Goal: Transaction & Acquisition: Purchase product/service

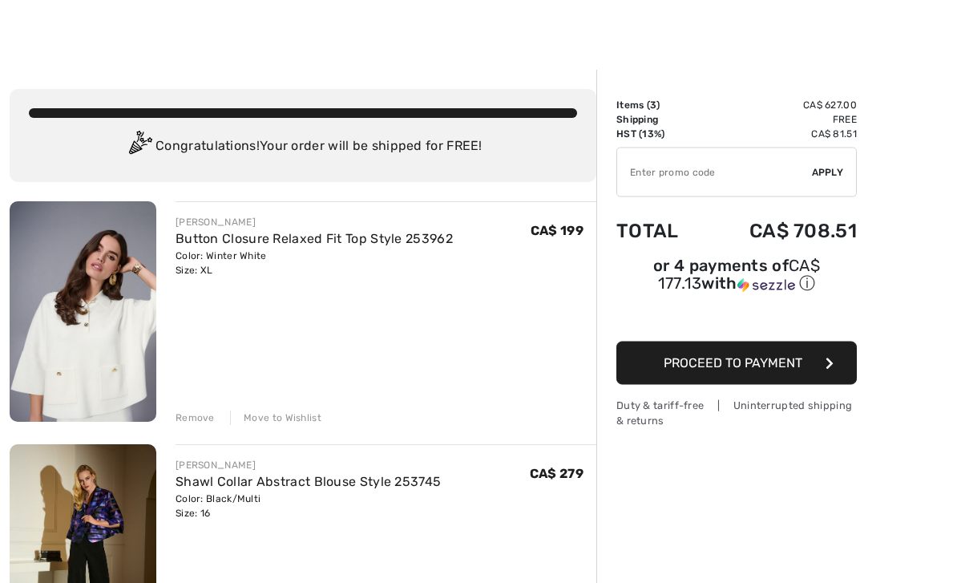
scroll to position [9, 0]
click at [348, 232] on link "Button Closure Relaxed Fit Top Style 253962" at bounding box center [314, 238] width 277 height 15
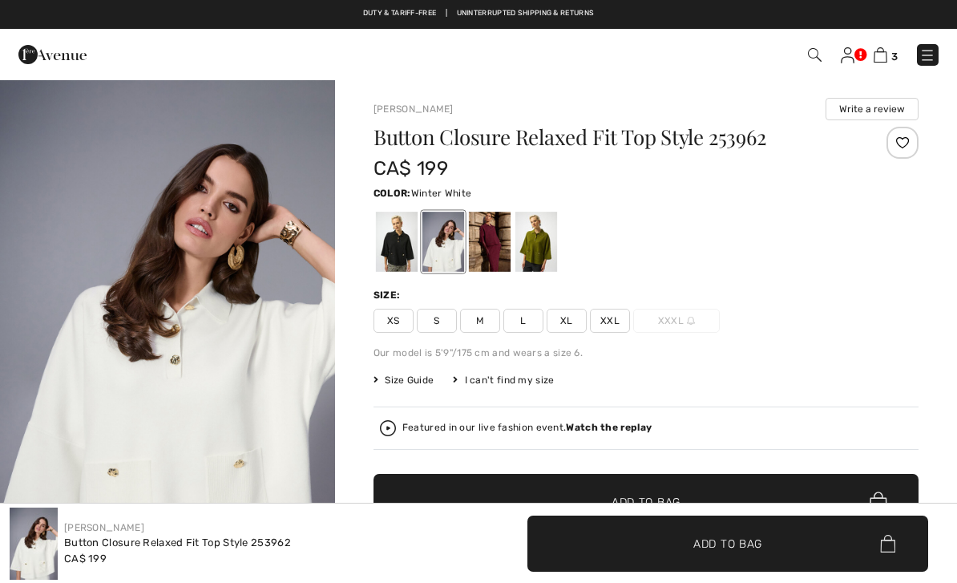
checkbox input "true"
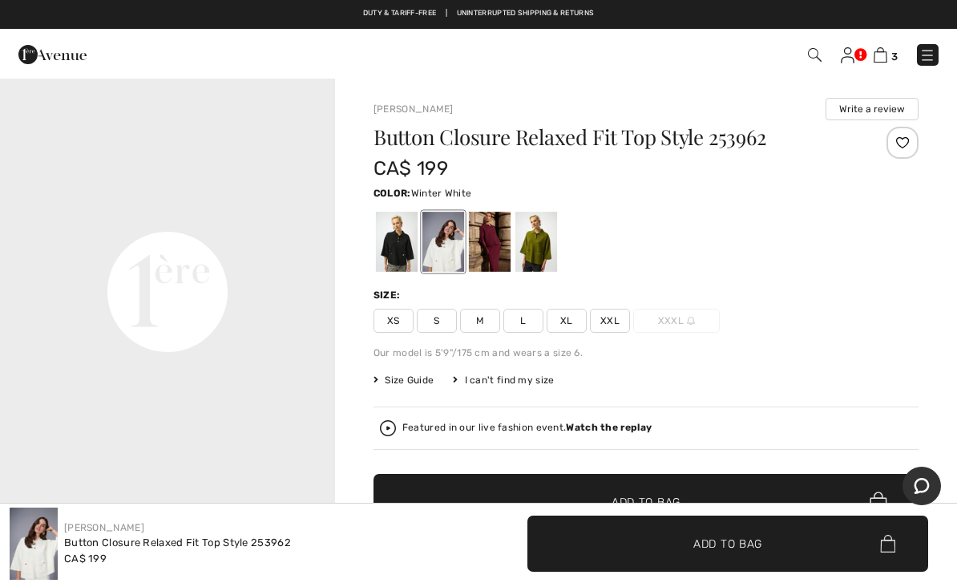
scroll to position [1117, 0]
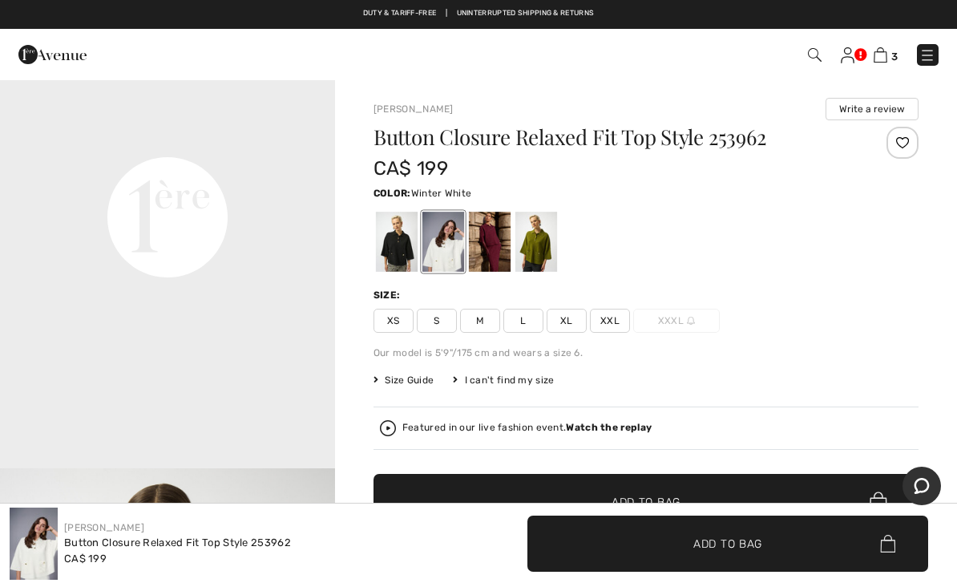
click at [883, 54] on img at bounding box center [881, 54] width 14 height 15
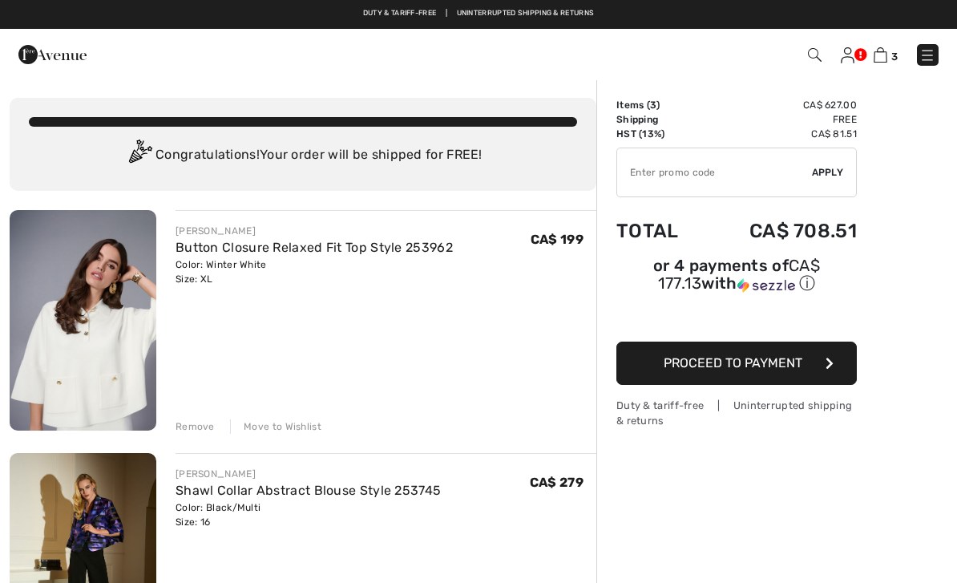
click at [298, 423] on div "Move to Wishlist" at bounding box center [275, 426] width 91 height 14
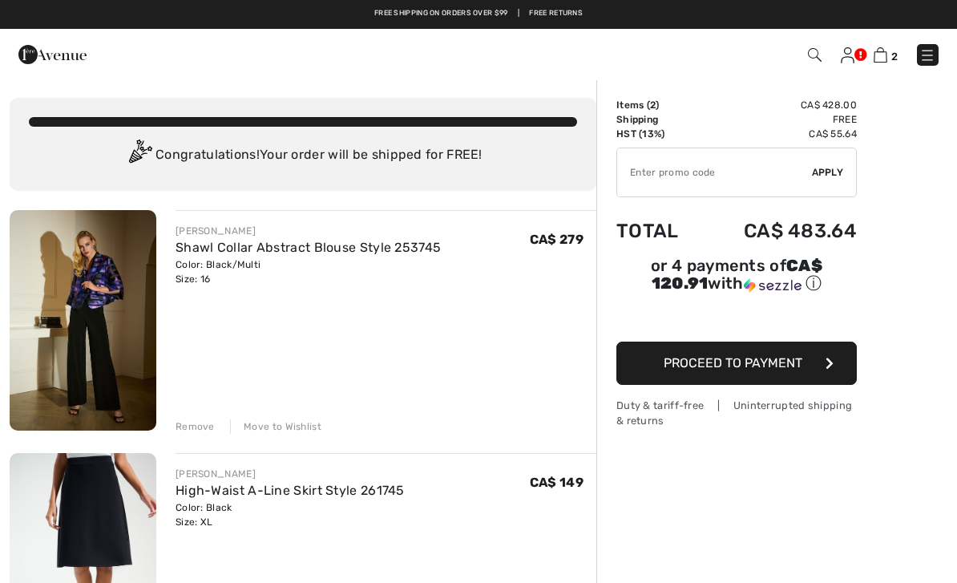
click at [938, 45] on link at bounding box center [928, 55] width 22 height 22
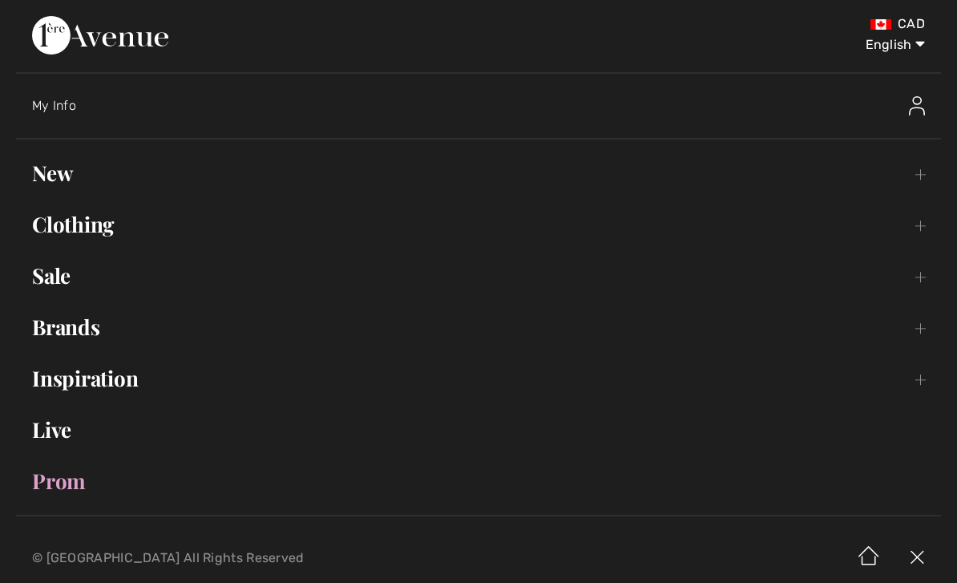
click at [918, 224] on link "Clothing Toggle submenu" at bounding box center [478, 224] width 925 height 35
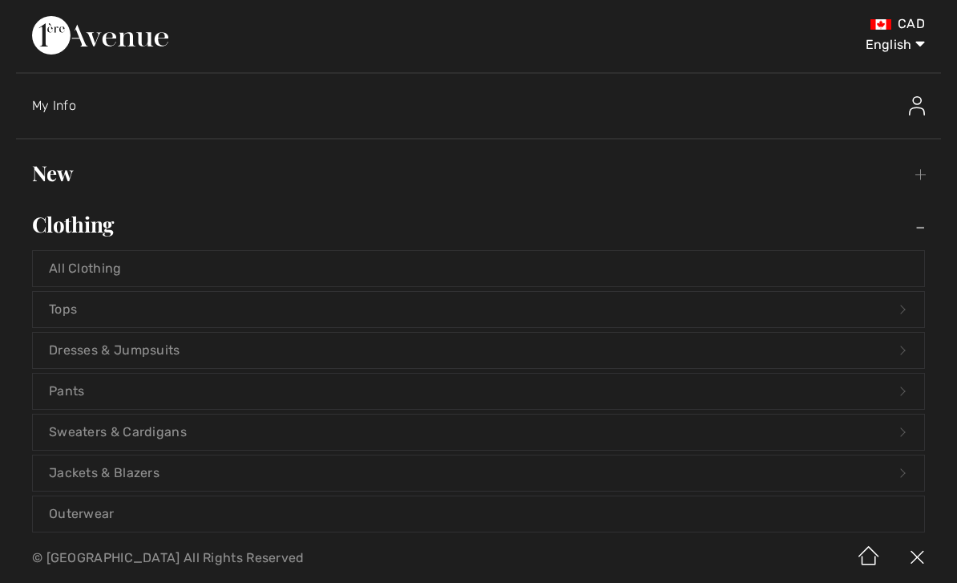
click at [293, 506] on link "Outerwear" at bounding box center [478, 513] width 891 height 35
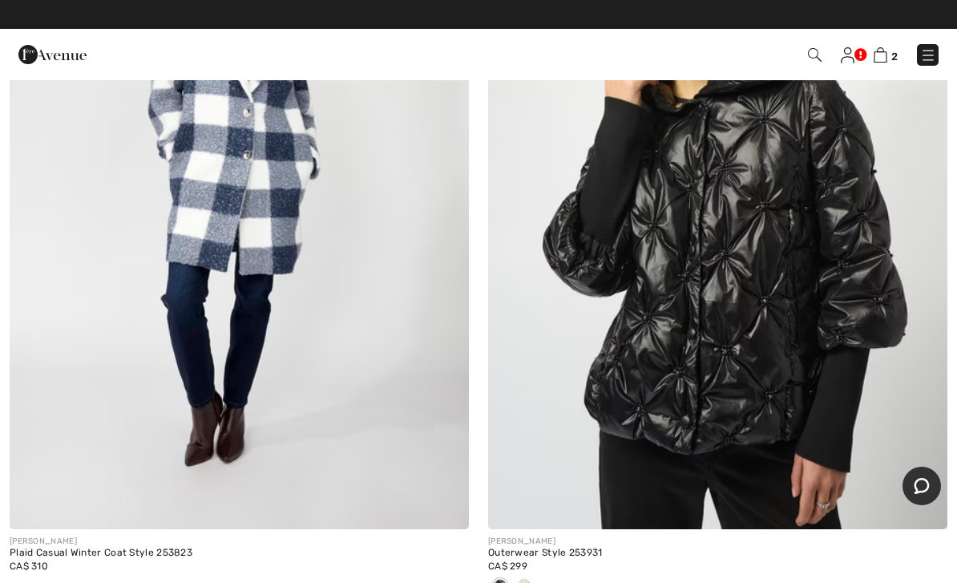
scroll to position [2755, 0]
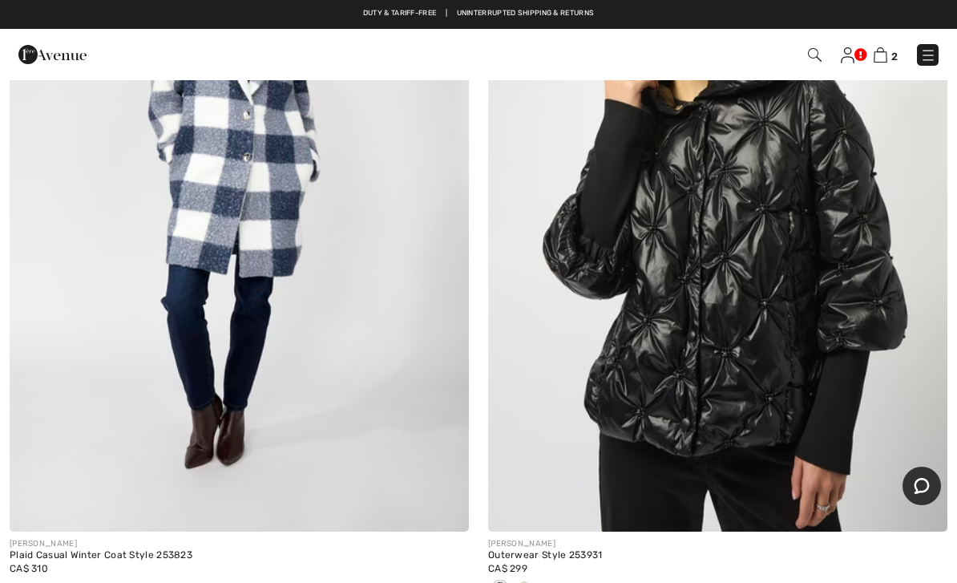
click at [346, 429] on img at bounding box center [239, 186] width 459 height 689
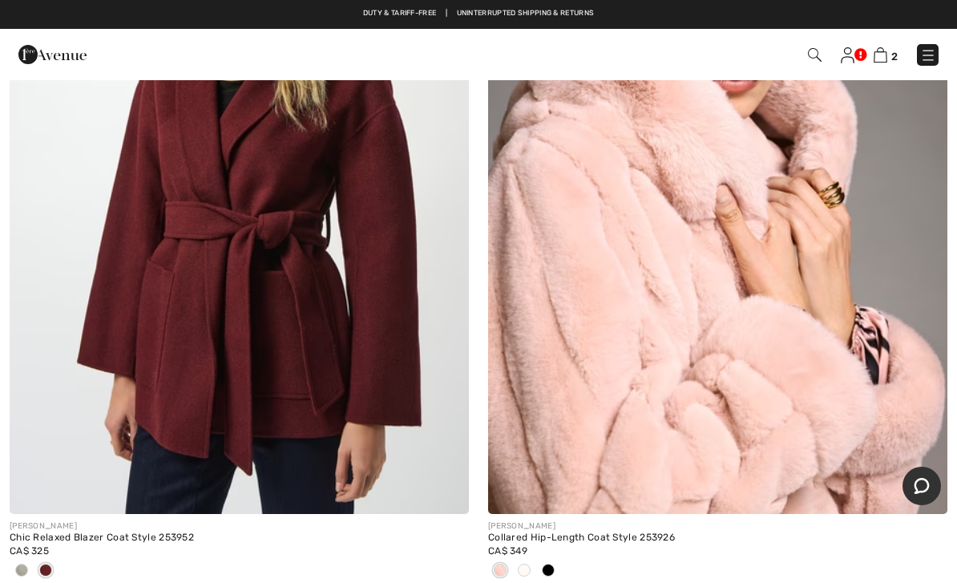
scroll to position [6015, 0]
click at [321, 431] on img at bounding box center [239, 170] width 459 height 689
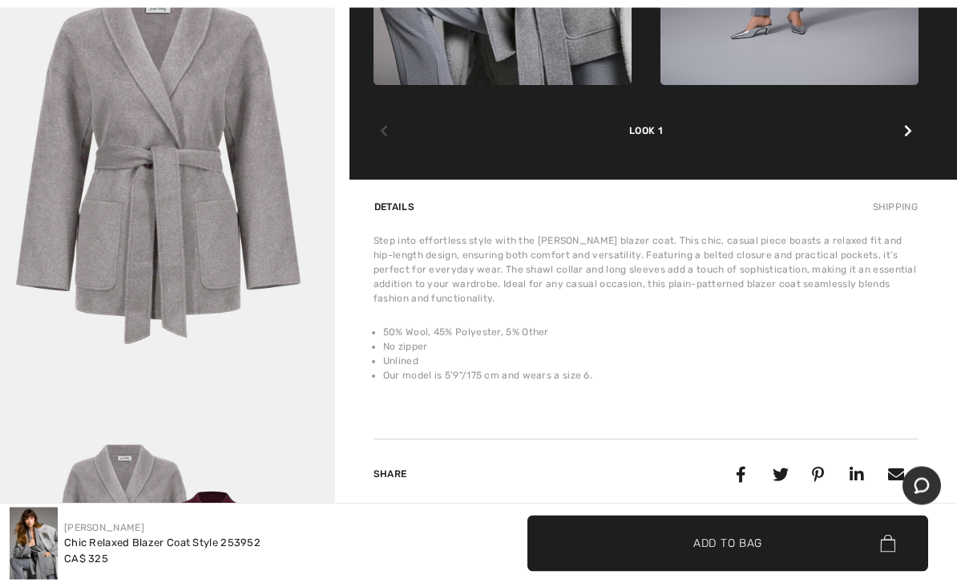
scroll to position [1044, 0]
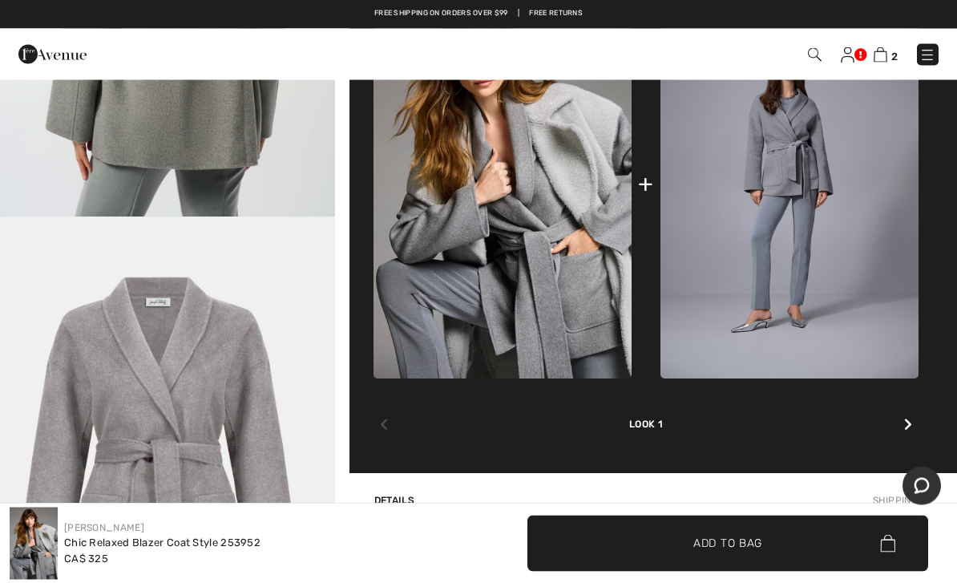
click at [902, 431] on div at bounding box center [908, 426] width 21 height 32
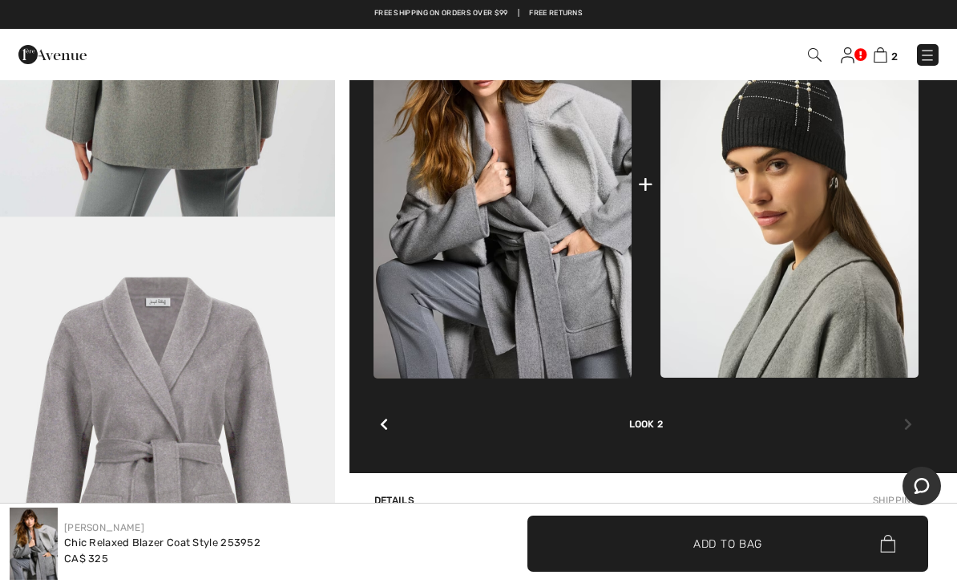
click at [918, 430] on div at bounding box center [908, 425] width 21 height 32
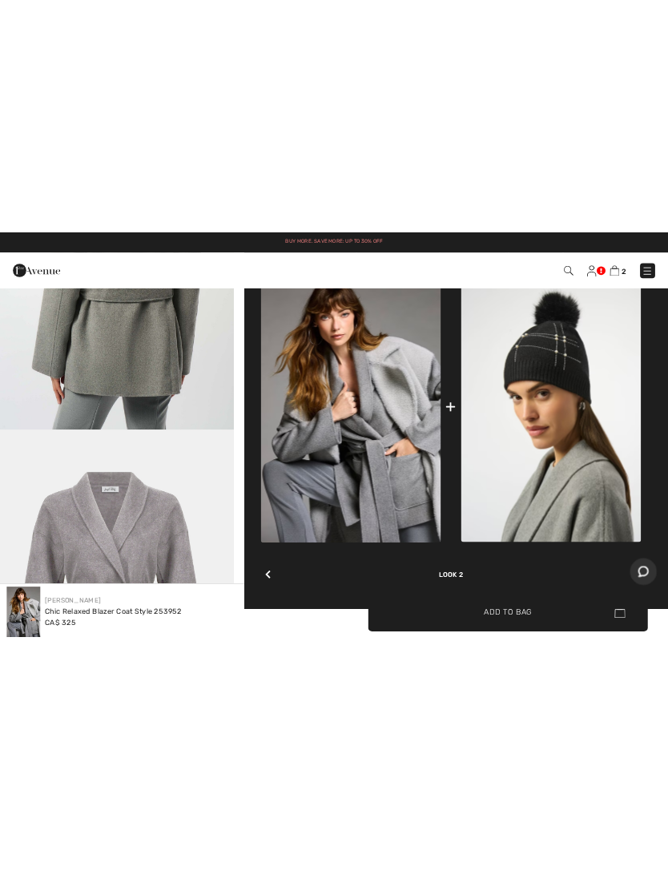
scroll to position [519, 0]
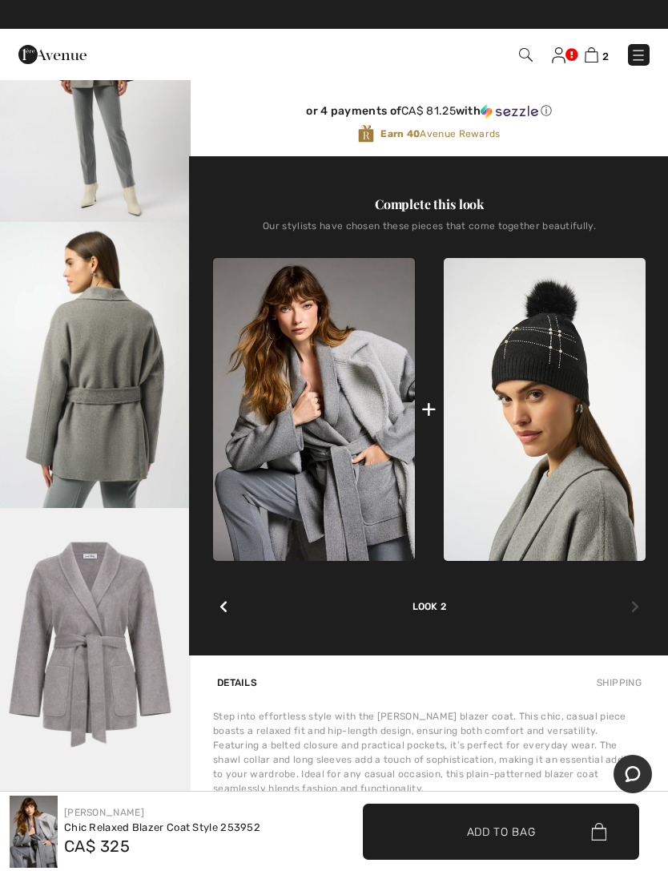
click at [213, 582] on div "Complete this look Our stylists have chosen these pieces that come together bea…" at bounding box center [429, 405] width 433 height 499
click at [228, 582] on icon at bounding box center [224, 606] width 8 height 13
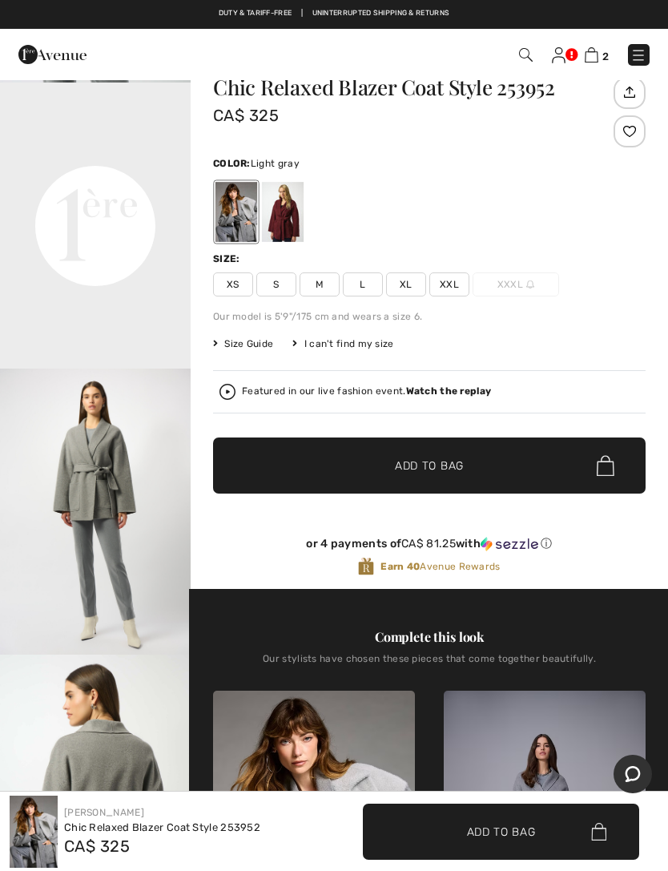
scroll to position [0, 0]
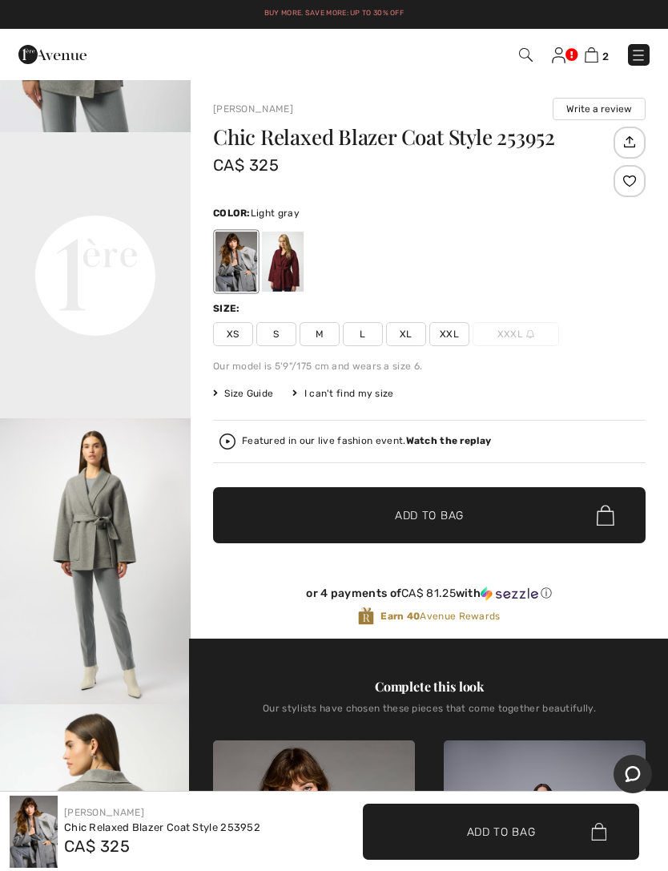
click at [264, 393] on span "Size Guide" at bounding box center [243, 393] width 60 height 14
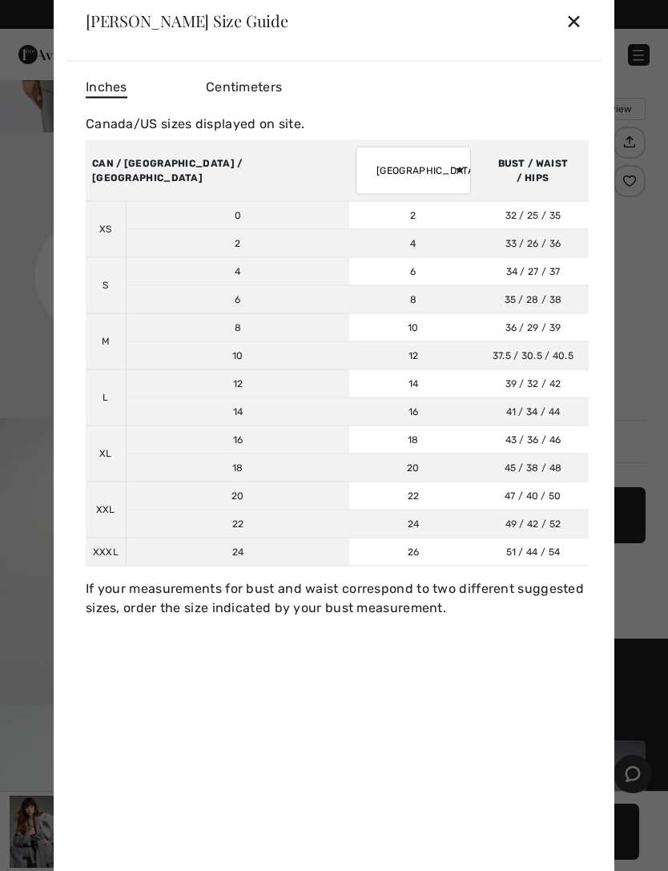
click at [356, 155] on select "AUSTRALIA UK France Germany Spain Italy Japan" at bounding box center [413, 170] width 115 height 48
click at [581, 26] on div "✕" at bounding box center [574, 21] width 17 height 34
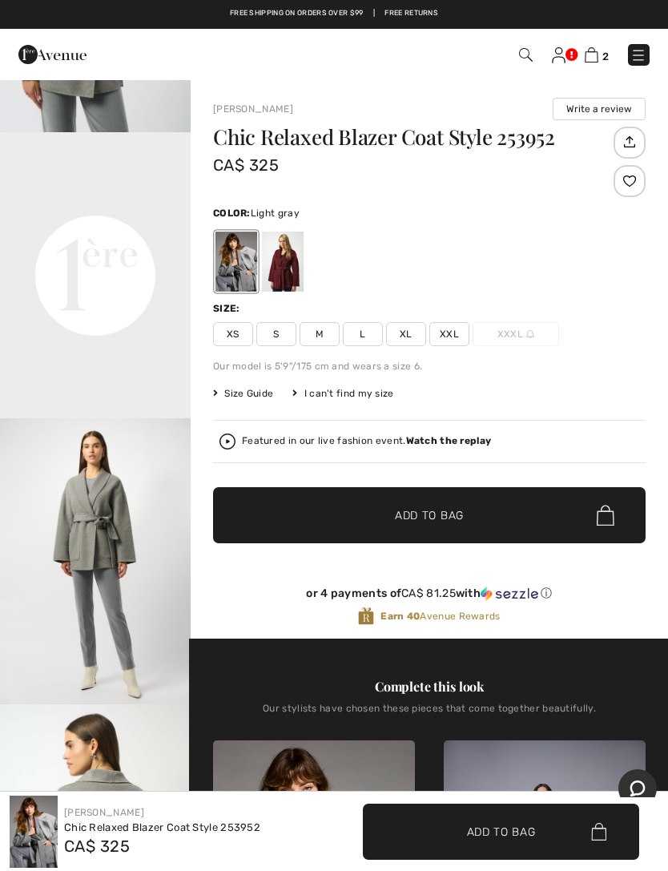
click at [411, 333] on span "XL" at bounding box center [406, 334] width 40 height 24
click at [444, 511] on span "Add to Bag" at bounding box center [429, 515] width 69 height 17
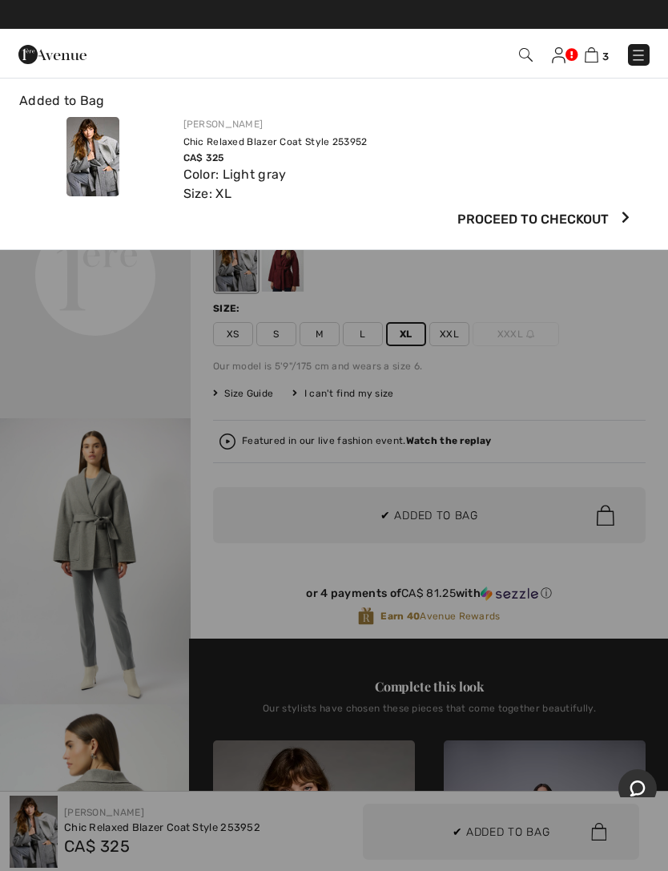
click at [593, 57] on img at bounding box center [592, 54] width 14 height 15
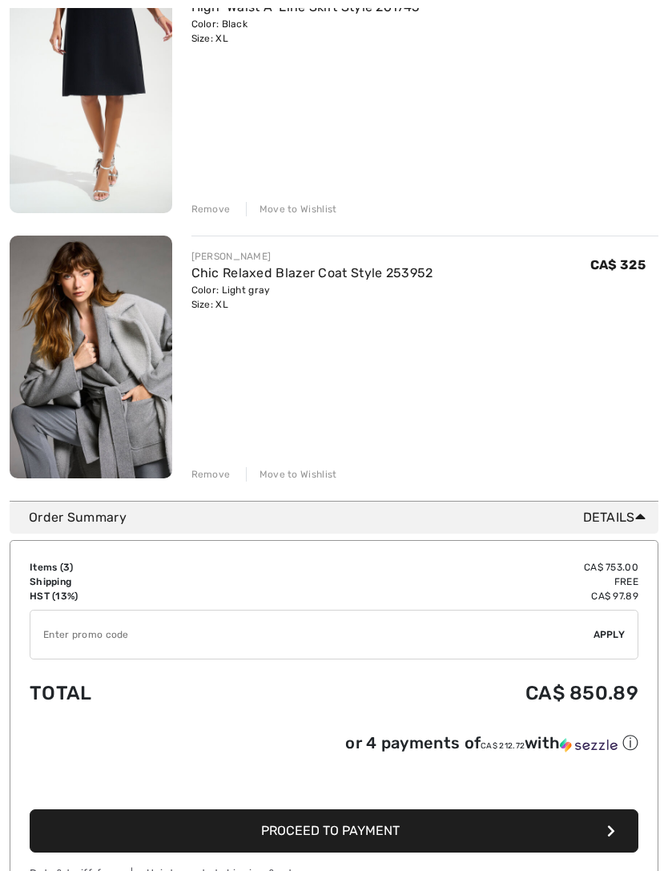
scroll to position [527, 0]
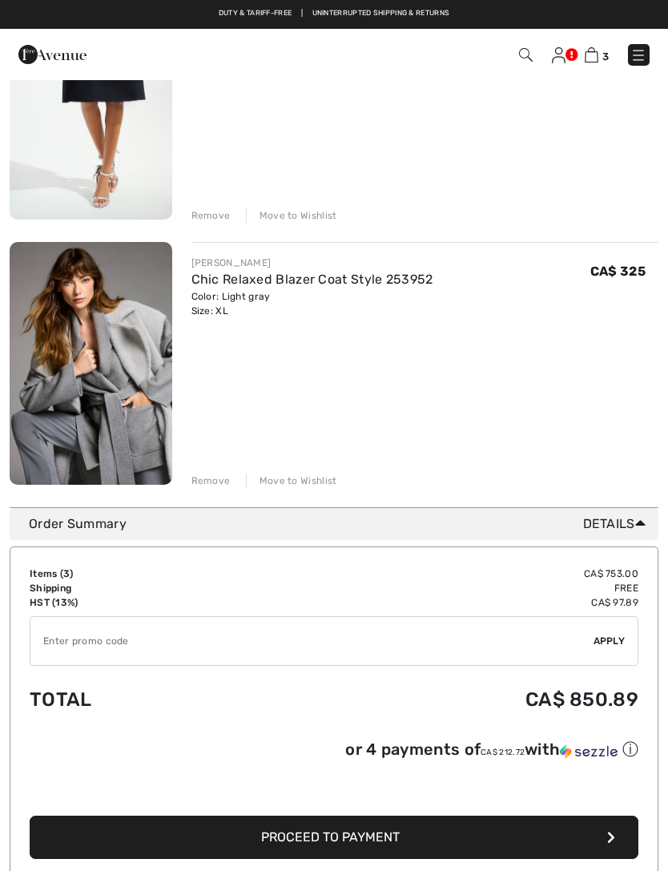
click at [297, 480] on div "Move to Wishlist" at bounding box center [291, 481] width 91 height 14
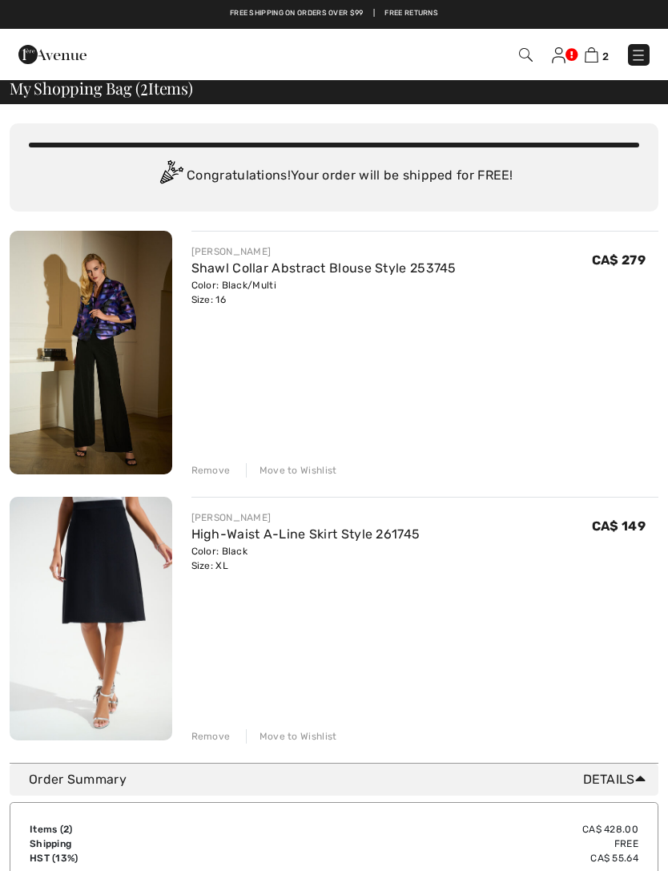
scroll to position [0, 0]
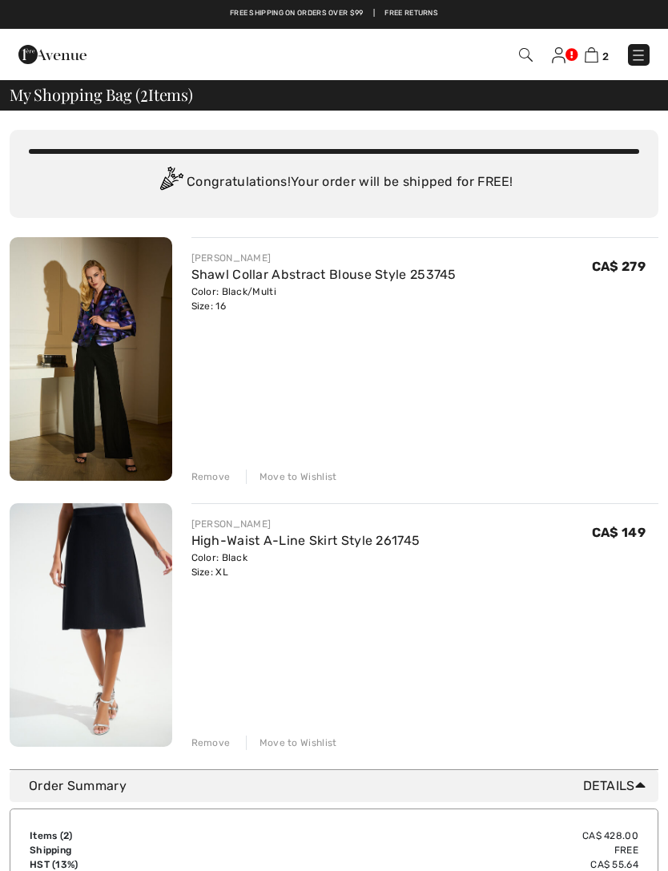
click at [50, 314] on img at bounding box center [91, 359] width 163 height 244
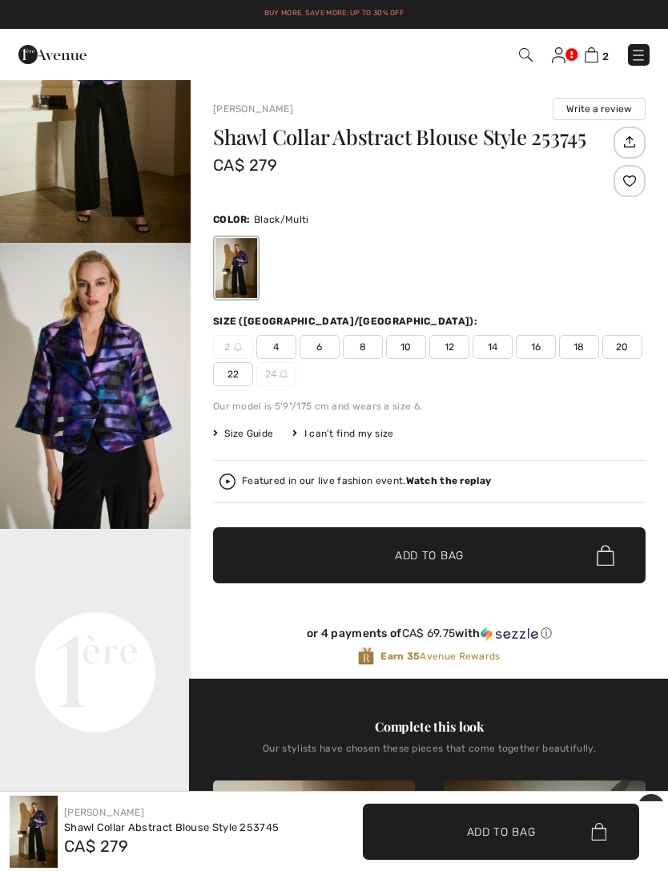
click at [599, 58] on img at bounding box center [592, 54] width 14 height 15
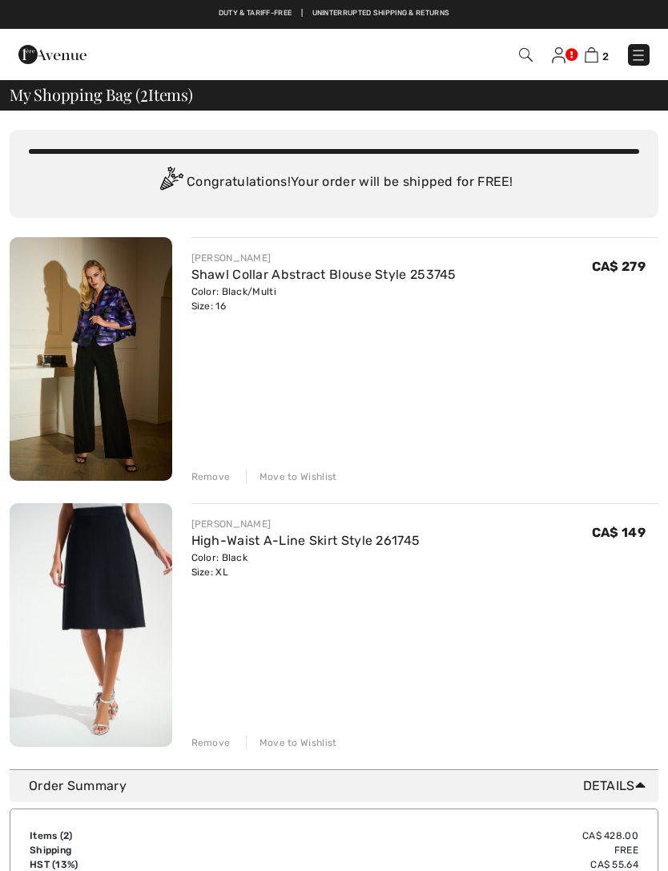
click at [270, 546] on link "High-Waist A-Line Skirt Style 261745" at bounding box center [306, 540] width 229 height 15
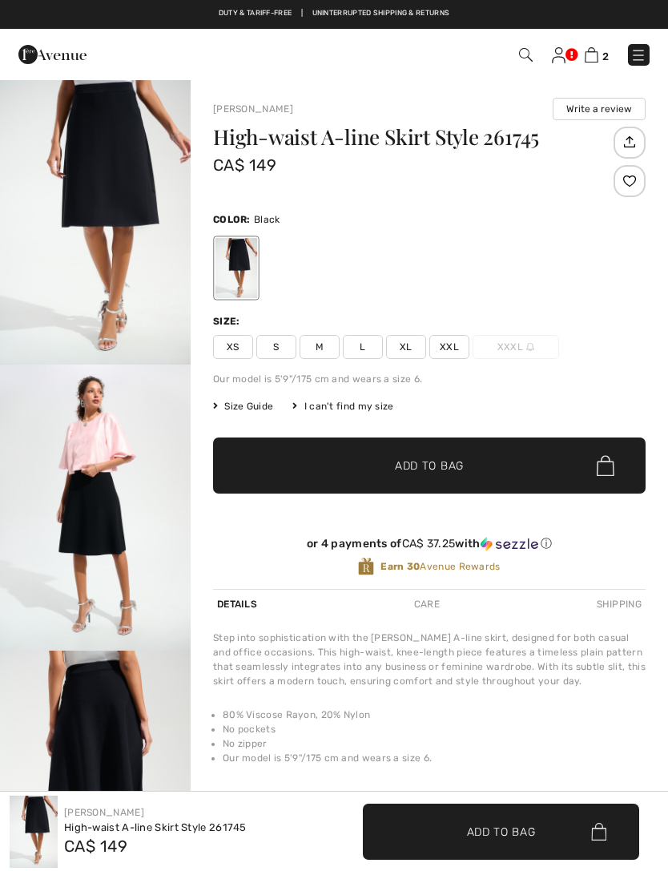
checkbox input "true"
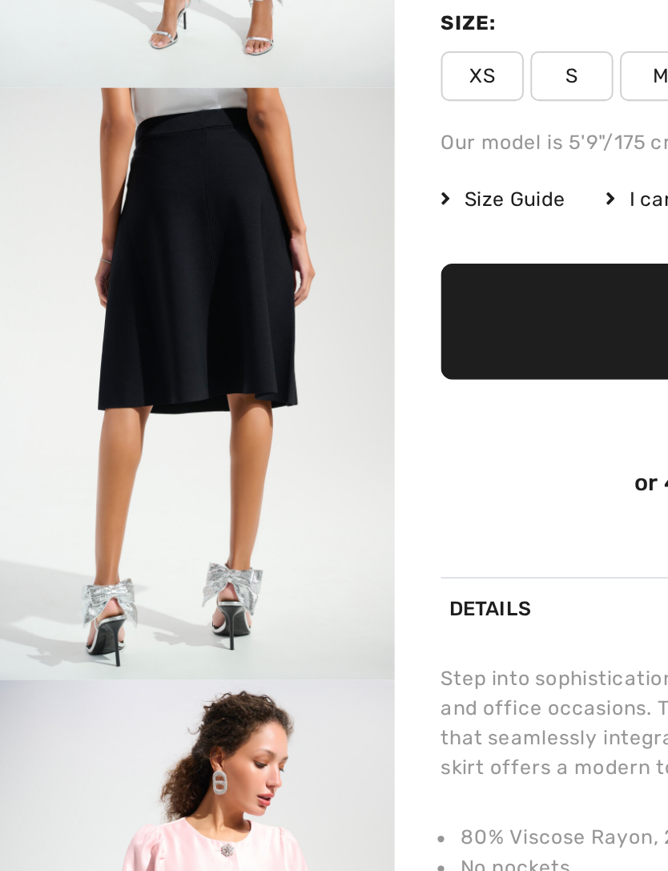
click at [204, 257] on div "Joseph Ribkoff Write a review High-waist A-line Skirt Style 261745 CA$ 149 Colo…" at bounding box center [430, 481] width 478 height 805
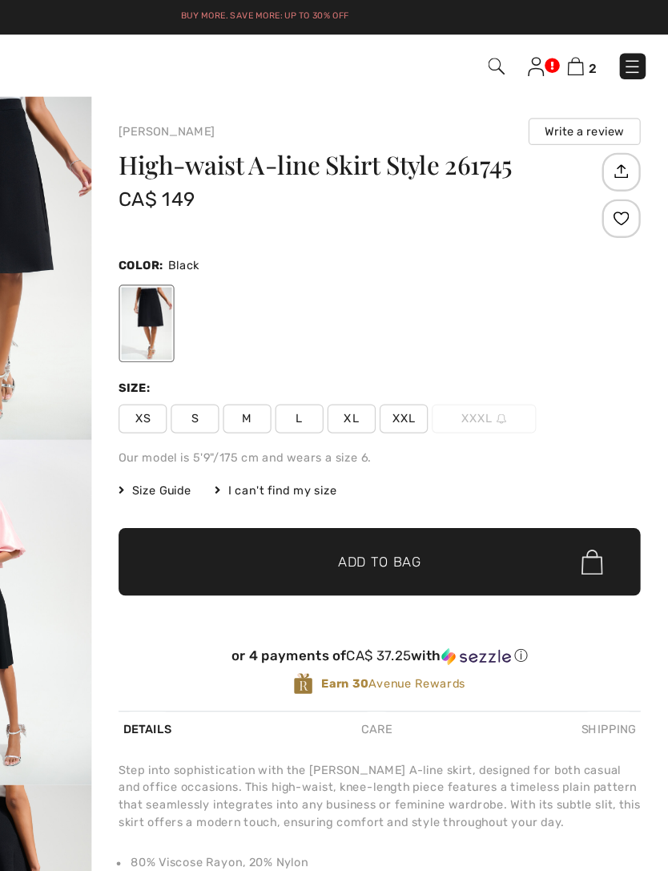
click at [585, 60] on img at bounding box center [592, 54] width 14 height 15
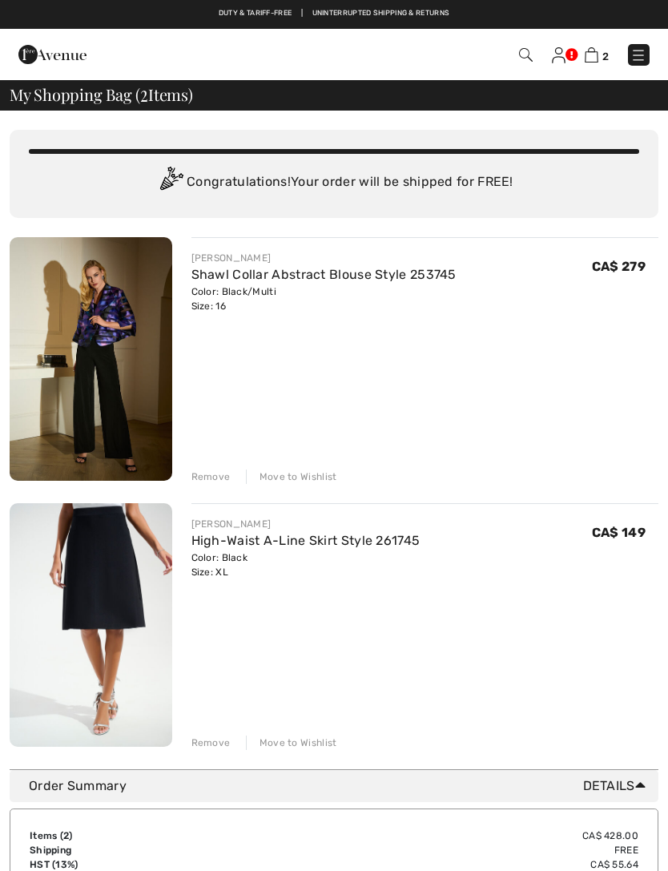
click at [319, 472] on div "Move to Wishlist" at bounding box center [291, 477] width 91 height 14
